Goal: Navigation & Orientation: Find specific page/section

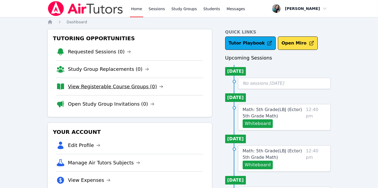
click at [106, 85] on link "View Registerable Course Groups (0)" at bounding box center [115, 87] width 95 height 8
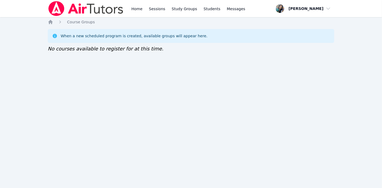
click at [53, 2] on img at bounding box center [86, 8] width 76 height 15
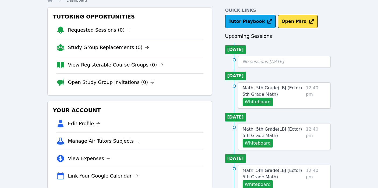
scroll to position [30, 0]
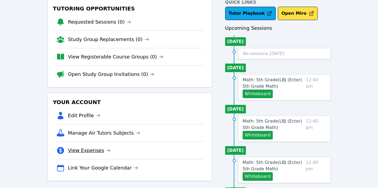
click at [95, 150] on link "View Expenses" at bounding box center [89, 151] width 42 height 8
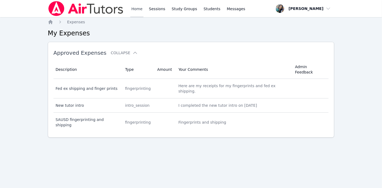
click at [136, 5] on link "Home" at bounding box center [136, 8] width 13 height 17
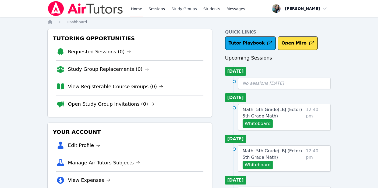
click at [179, 8] on link "Study Groups" at bounding box center [184, 8] width 28 height 17
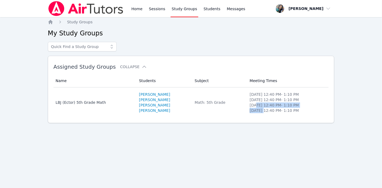
click at [257, 108] on ul "Monday 12:40 PM - 1:10 PM Tuesday 12:40 PM - 1:10 PM Wednesday 12:40 PM - 1:10 …" at bounding box center [288, 103] width 76 height 22
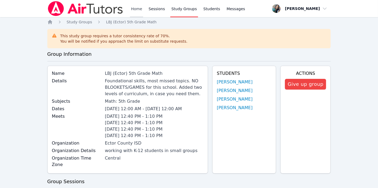
click at [133, 9] on link "Home" at bounding box center [136, 8] width 13 height 17
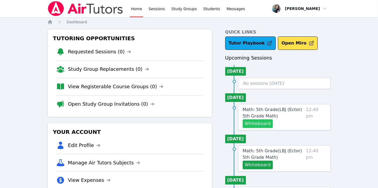
click at [262, 122] on button "Whiteboard" at bounding box center [257, 124] width 30 height 9
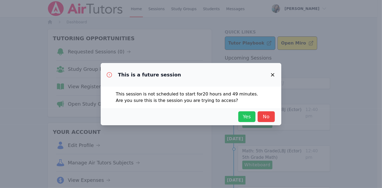
click at [246, 116] on span "Yes" at bounding box center [247, 117] width 12 height 8
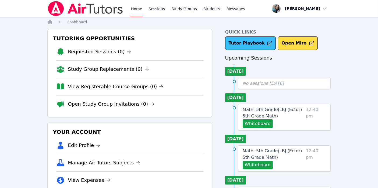
click at [243, 41] on link "Tutor Playbook" at bounding box center [250, 43] width 51 height 13
